Goal: Task Accomplishment & Management: Complete application form

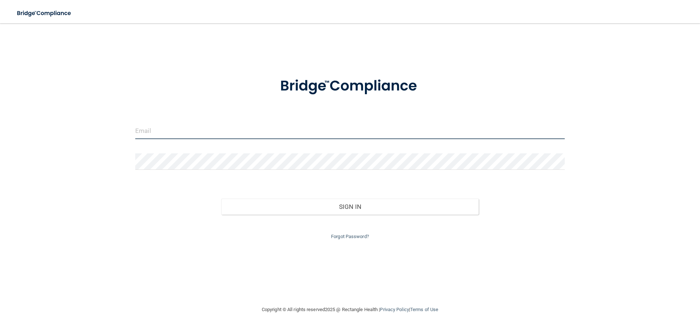
click at [268, 129] on input "email" at bounding box center [350, 131] width 430 height 16
type input "[EMAIL_ADDRESS][DOMAIN_NAME]"
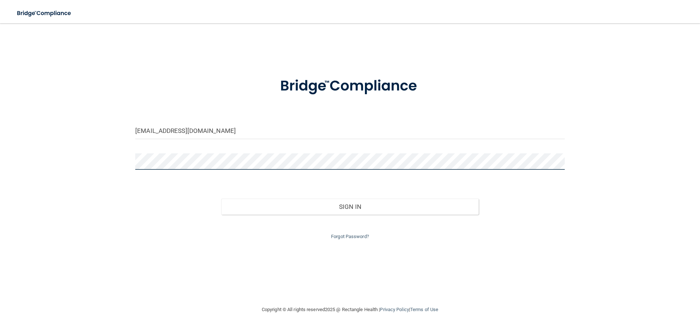
click at [221, 198] on button "Sign In" at bounding box center [350, 206] width 258 height 16
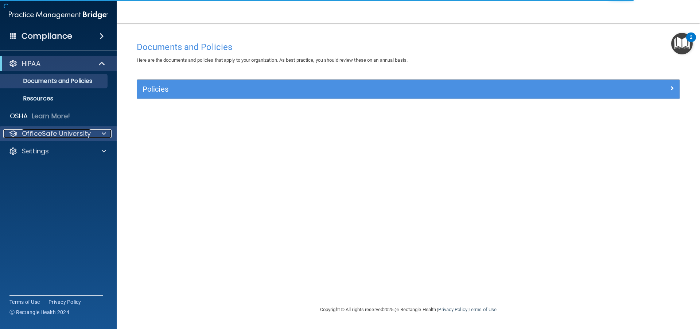
click at [38, 133] on p "OfficeSafe University" at bounding box center [56, 133] width 69 height 9
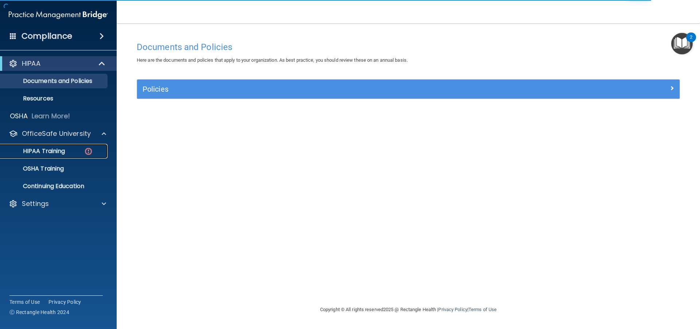
click at [44, 148] on p "HIPAA Training" at bounding box center [35, 150] width 60 height 7
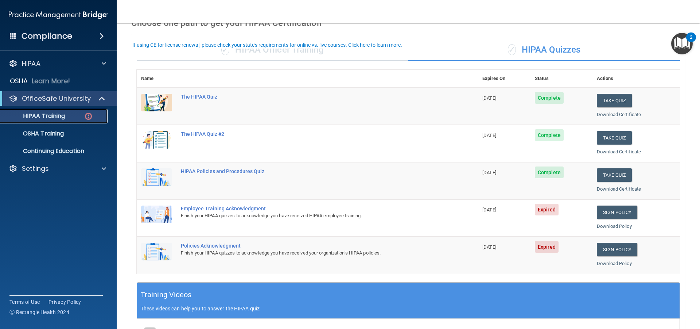
scroll to position [47, 0]
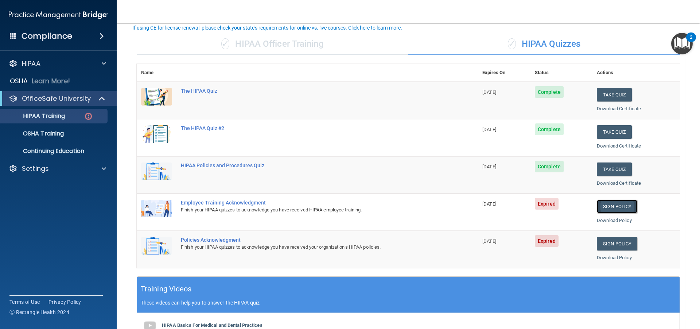
click at [618, 202] on link "Sign Policy" at bounding box center [617, 205] width 40 height 13
click at [31, 171] on p "Settings" at bounding box center [35, 168] width 27 height 9
click at [38, 202] on p "Sign Out" at bounding box center [55, 203] width 100 height 7
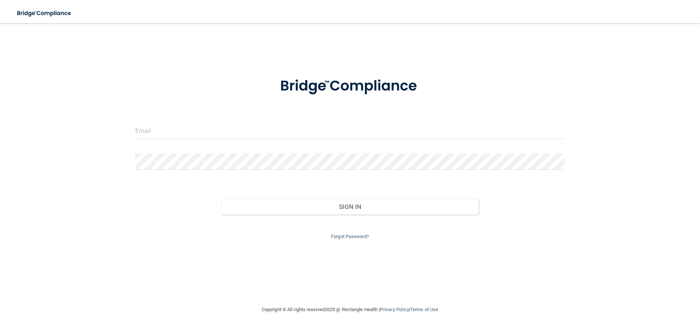
click at [465, 85] on div at bounding box center [350, 86] width 440 height 38
click at [268, 128] on input "email" at bounding box center [350, 131] width 430 height 16
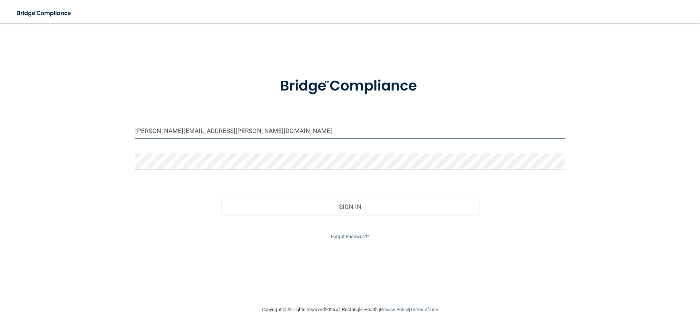
type input "jenny.becker@yahoo.com"
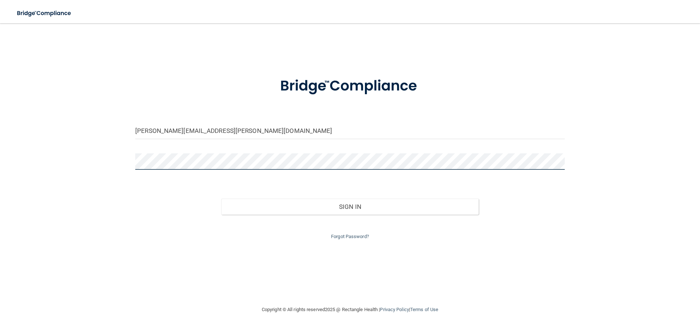
click at [221, 198] on button "Sign In" at bounding box center [350, 206] width 258 height 16
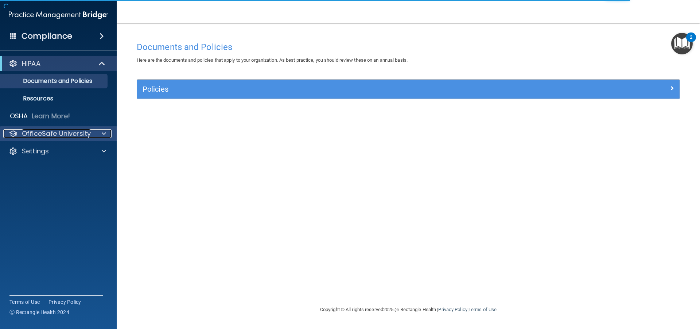
click at [30, 134] on p "OfficeSafe University" at bounding box center [56, 133] width 69 height 9
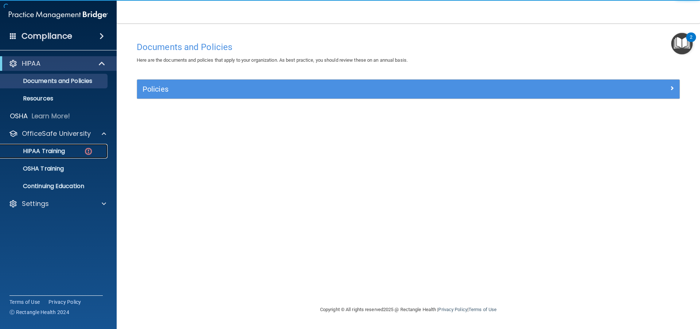
click at [36, 147] on p "HIPAA Training" at bounding box center [35, 150] width 60 height 7
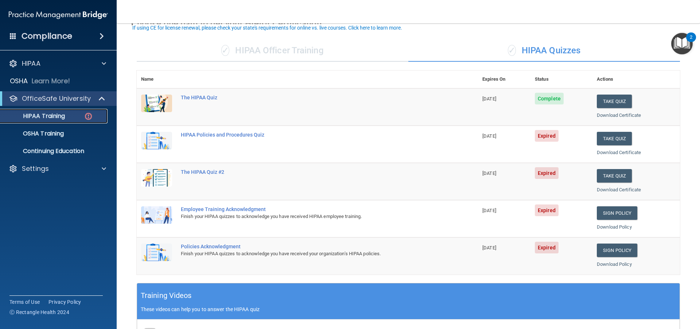
scroll to position [48, 0]
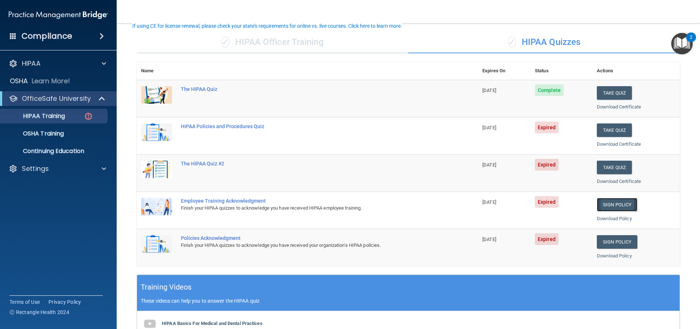
click at [599, 202] on link "Sign Policy" at bounding box center [617, 204] width 40 height 13
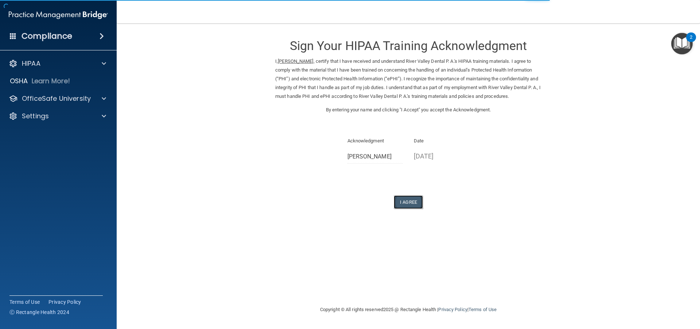
click at [412, 209] on button "I Agree" at bounding box center [408, 201] width 29 height 13
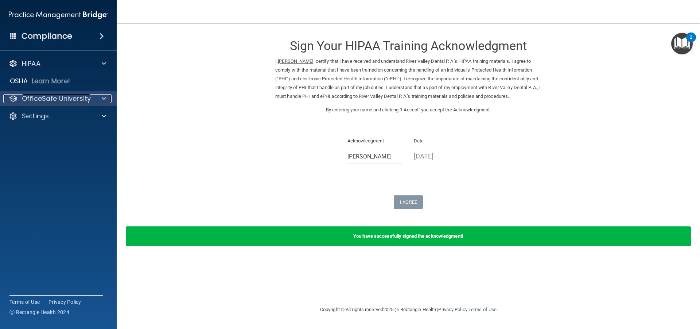
click at [75, 101] on p "OfficeSafe University" at bounding box center [56, 98] width 69 height 9
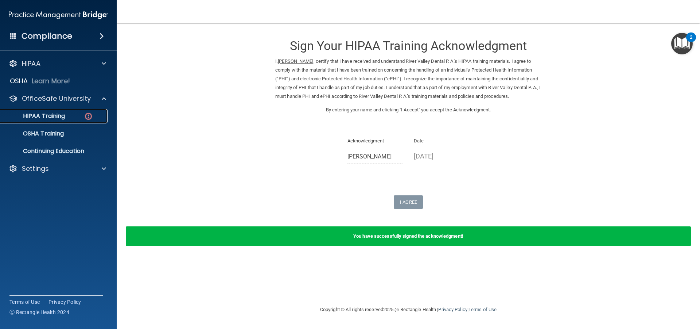
click at [83, 118] on div "HIPAA Training" at bounding box center [55, 115] width 100 height 7
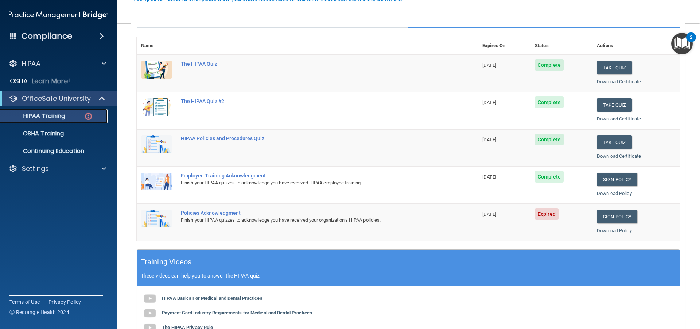
scroll to position [84, 0]
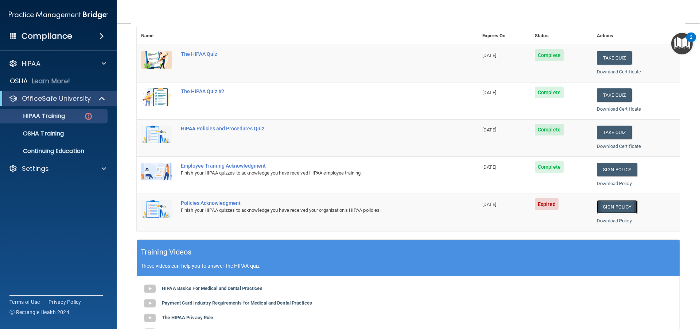
click at [599, 207] on link "Sign Policy" at bounding box center [617, 206] width 40 height 13
click at [624, 208] on link "Sign Policy" at bounding box center [617, 206] width 40 height 13
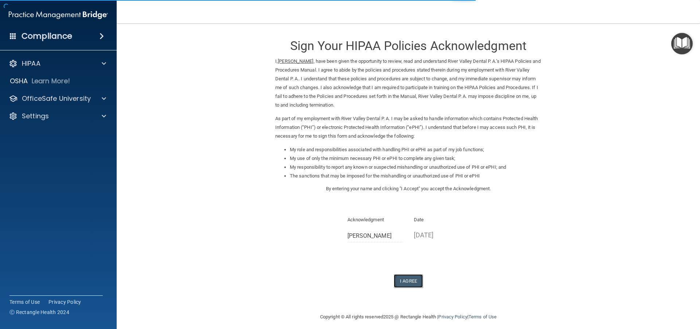
click at [404, 281] on button "I Agree" at bounding box center [408, 280] width 29 height 13
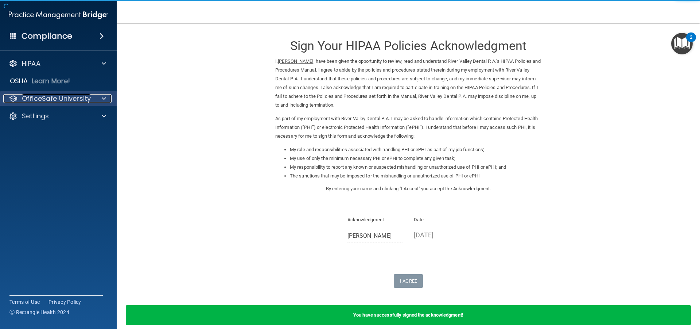
click at [42, 100] on p "OfficeSafe University" at bounding box center [56, 98] width 69 height 9
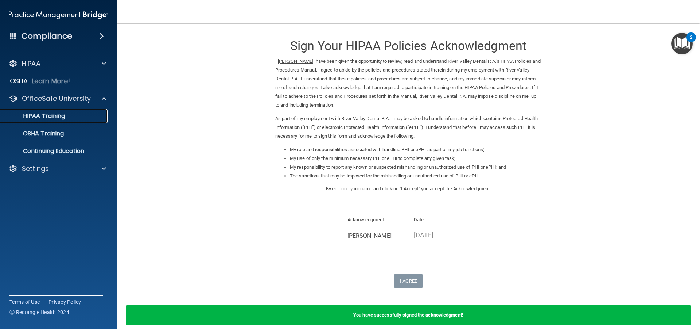
click at [44, 114] on p "HIPAA Training" at bounding box center [35, 115] width 60 height 7
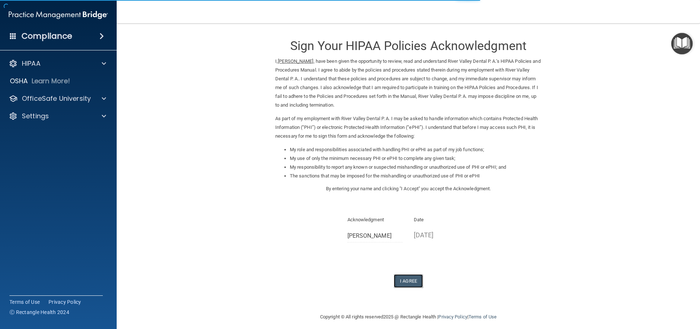
click at [396, 277] on button "I Agree" at bounding box center [408, 280] width 29 height 13
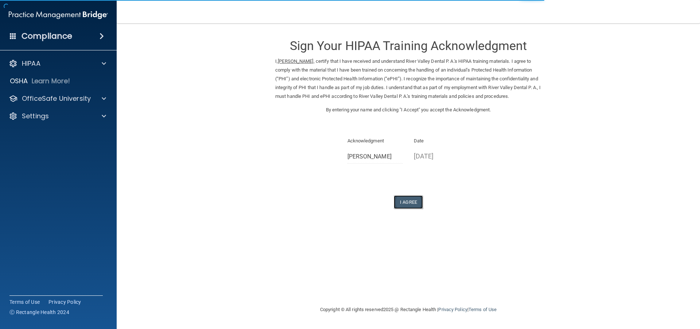
click at [411, 206] on button "I Agree" at bounding box center [408, 201] width 29 height 13
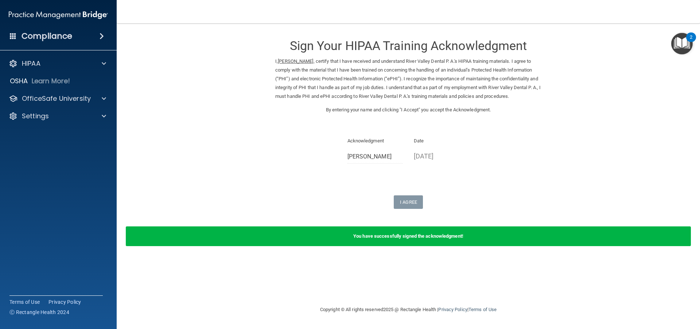
drag, startPoint x: 411, startPoint y: 206, endPoint x: 286, endPoint y: 110, distance: 157.6
click at [286, 110] on div "Sign Your HIPAA Training Acknowledgment I, Jenny Becker , certify that I have r…" at bounding box center [408, 120] width 266 height 178
click at [15, 93] on div "OfficeSafe University" at bounding box center [58, 98] width 117 height 15
click at [18, 97] on div "OfficeSafe University" at bounding box center [48, 98] width 90 height 9
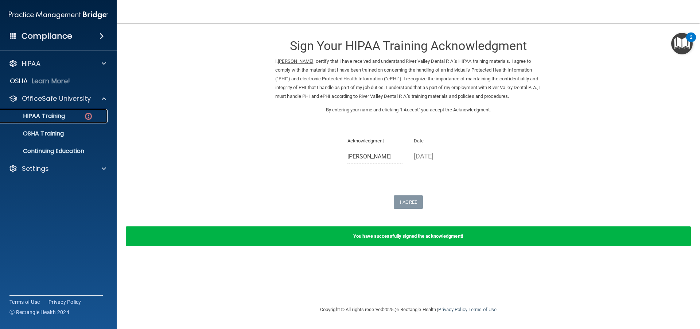
click at [31, 117] on p "HIPAA Training" at bounding box center [35, 115] width 60 height 7
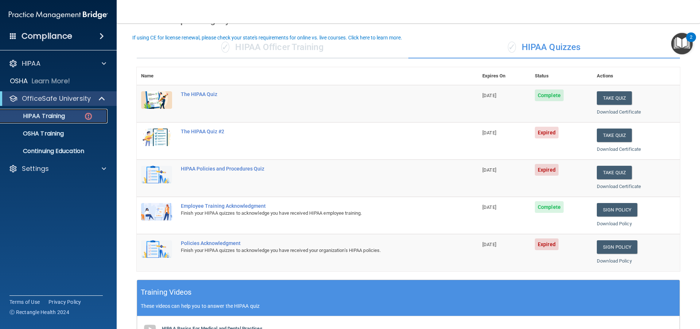
scroll to position [48, 0]
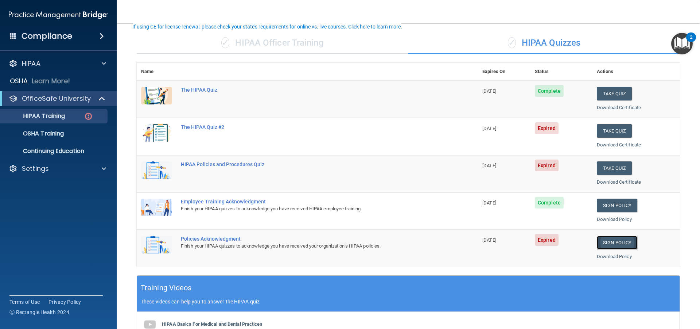
click at [603, 246] on link "Sign Policy" at bounding box center [617, 242] width 40 height 13
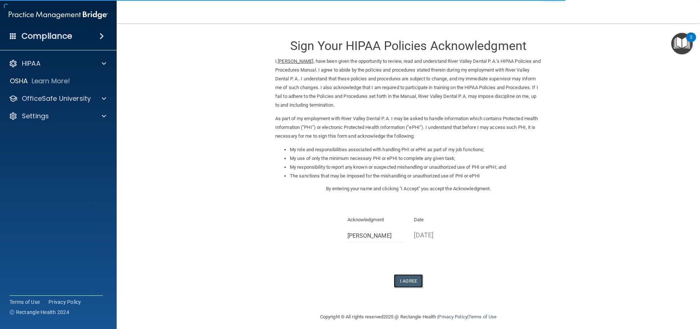
click at [403, 276] on button "I Agree" at bounding box center [408, 280] width 29 height 13
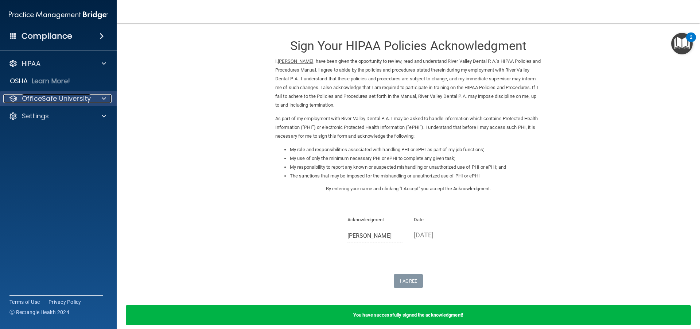
click at [84, 96] on p "OfficeSafe University" at bounding box center [56, 98] width 69 height 9
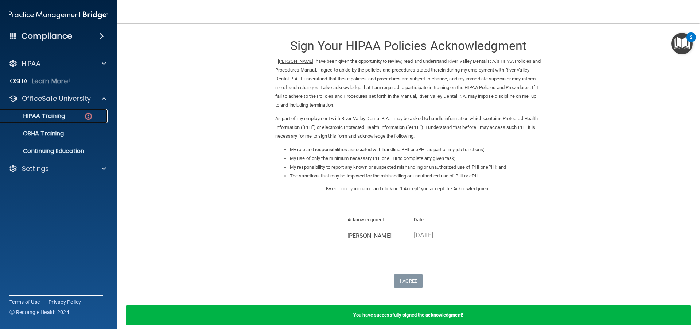
click at [68, 119] on div "HIPAA Training" at bounding box center [55, 115] width 100 height 7
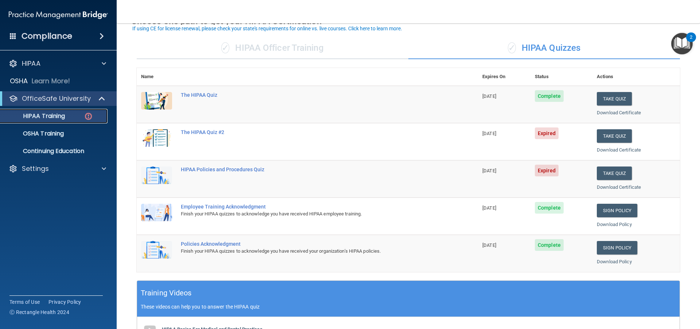
scroll to position [47, 0]
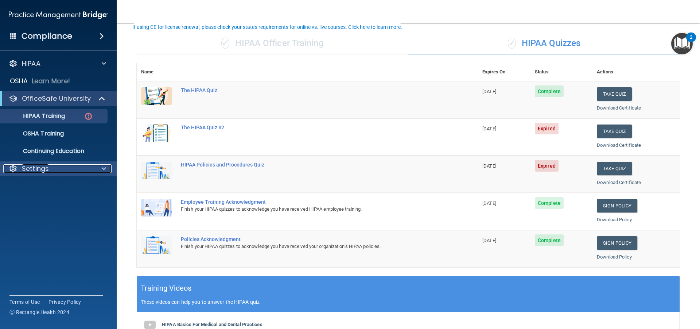
click at [57, 170] on div "Settings" at bounding box center [48, 168] width 90 height 9
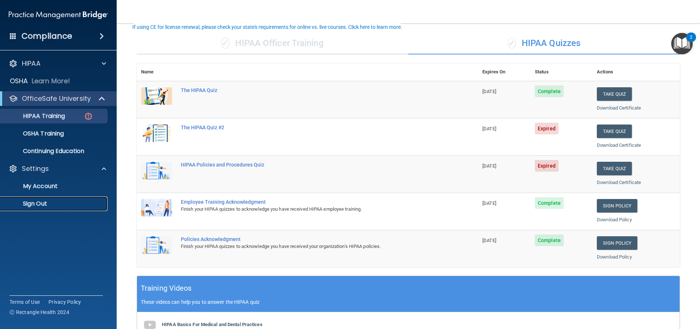
click at [44, 201] on p "Sign Out" at bounding box center [55, 203] width 100 height 7
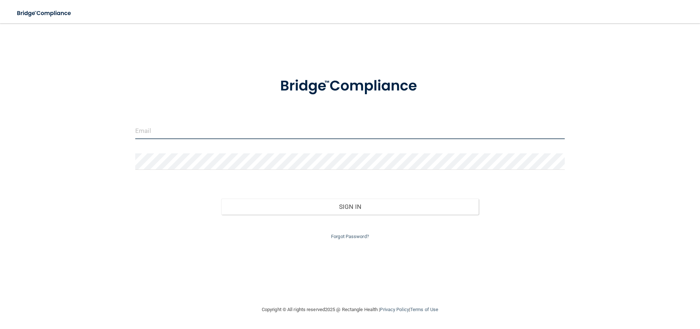
click at [381, 131] on input "email" at bounding box center [350, 131] width 430 height 16
